Goal: Task Accomplishment & Management: Manage account settings

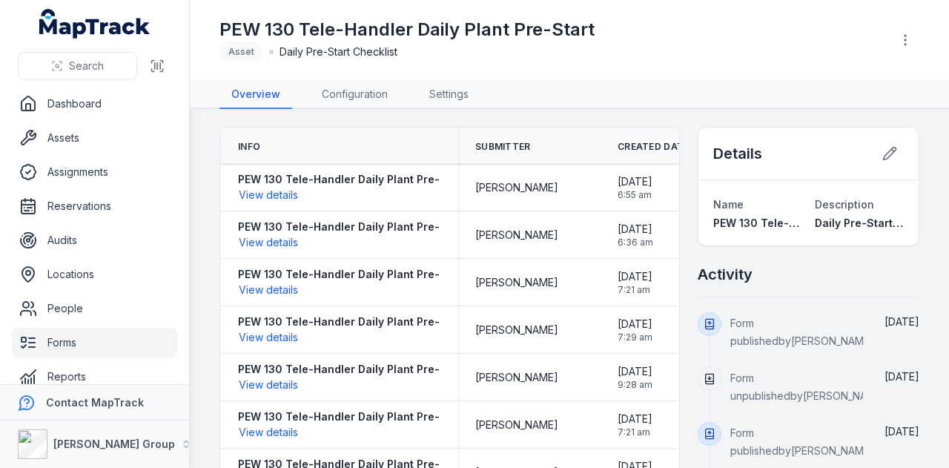
scroll to position [18, 0]
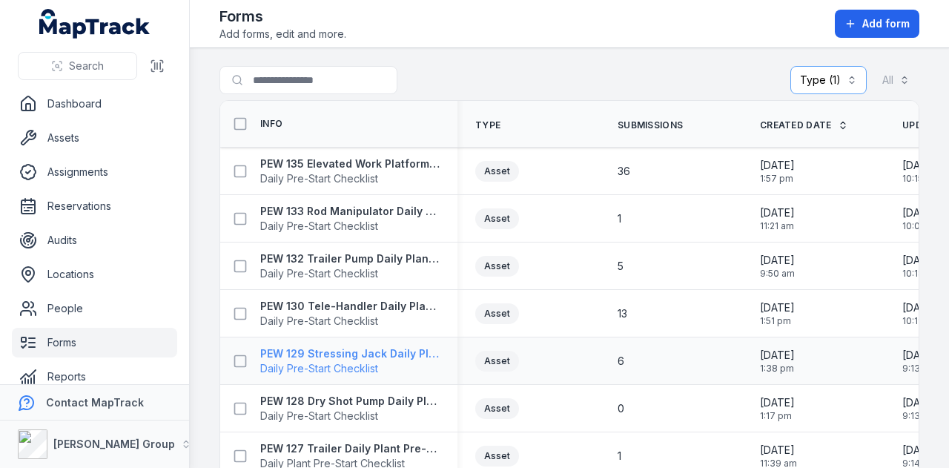
click at [400, 354] on strong "PEW 129 Stressing Jack Daily Plant Pre-Start" at bounding box center [349, 353] width 179 height 15
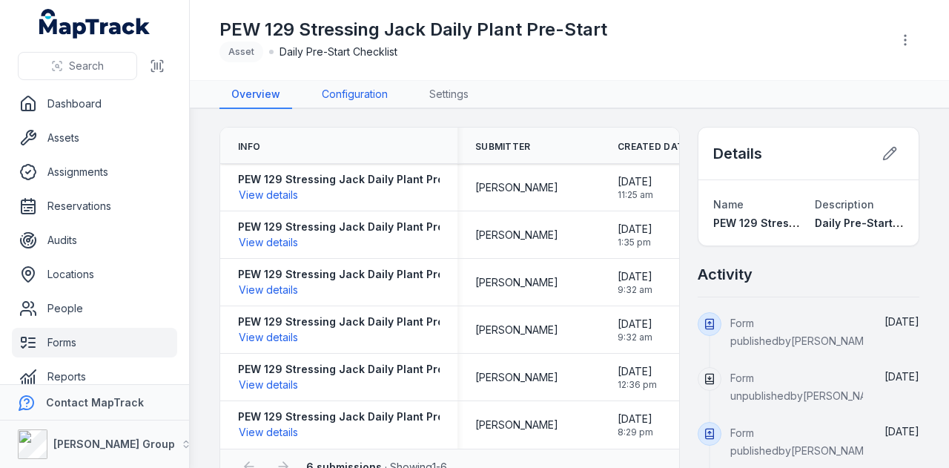
click at [368, 96] on link "Configuration" at bounding box center [355, 95] width 90 height 28
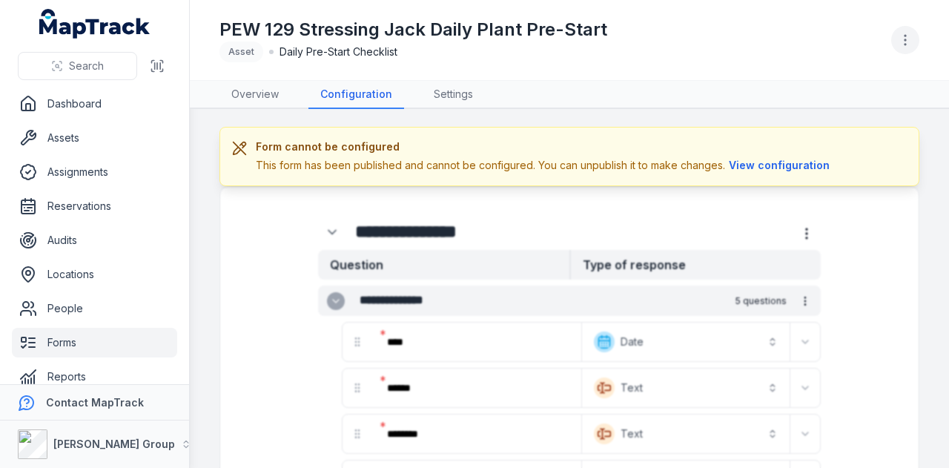
click at [905, 42] on icon "button" at bounding box center [905, 40] width 15 height 15
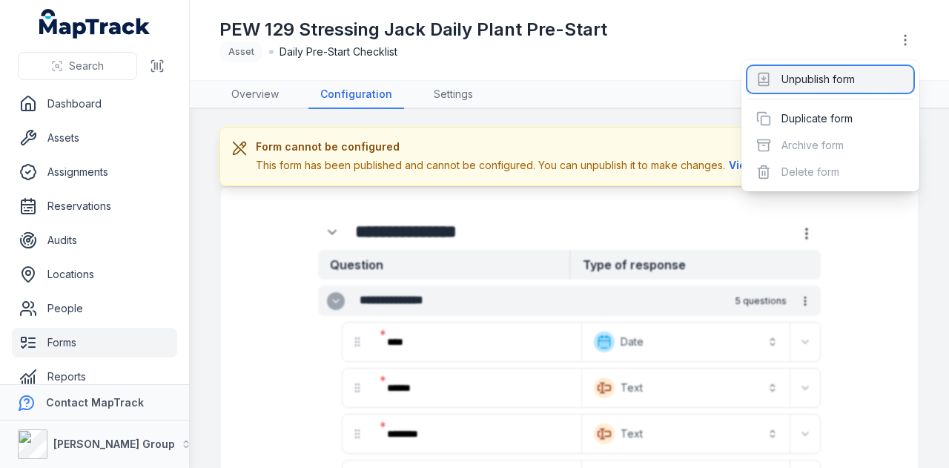
click at [868, 69] on div "Unpublish form" at bounding box center [830, 79] width 166 height 27
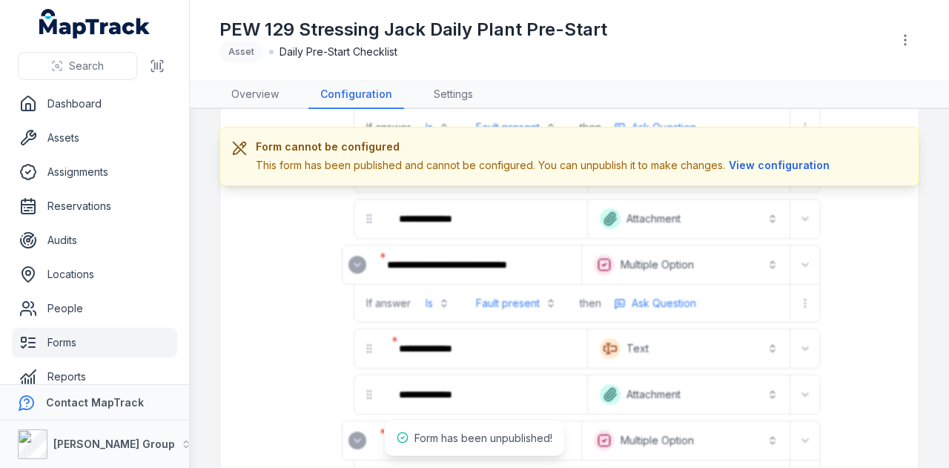
scroll to position [148, 0]
